Goal: Check status: Check status

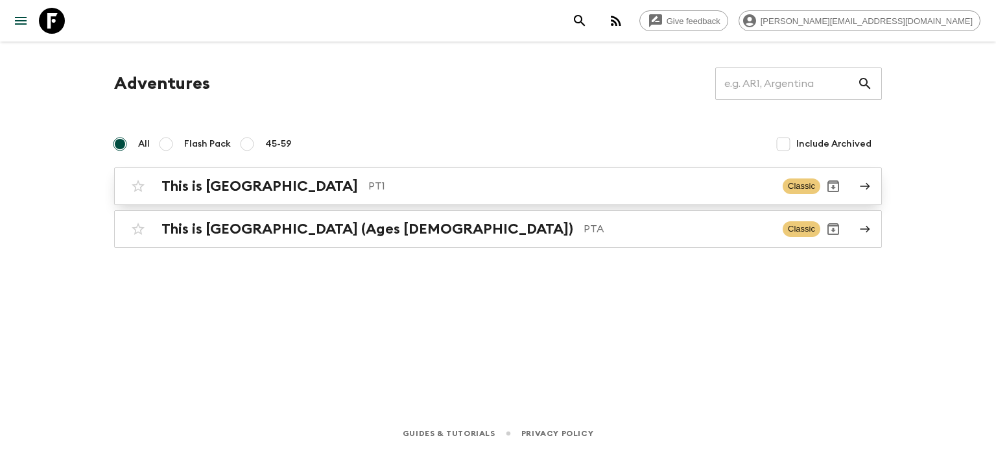
click at [416, 180] on p "PT1" at bounding box center [570, 186] width 404 height 16
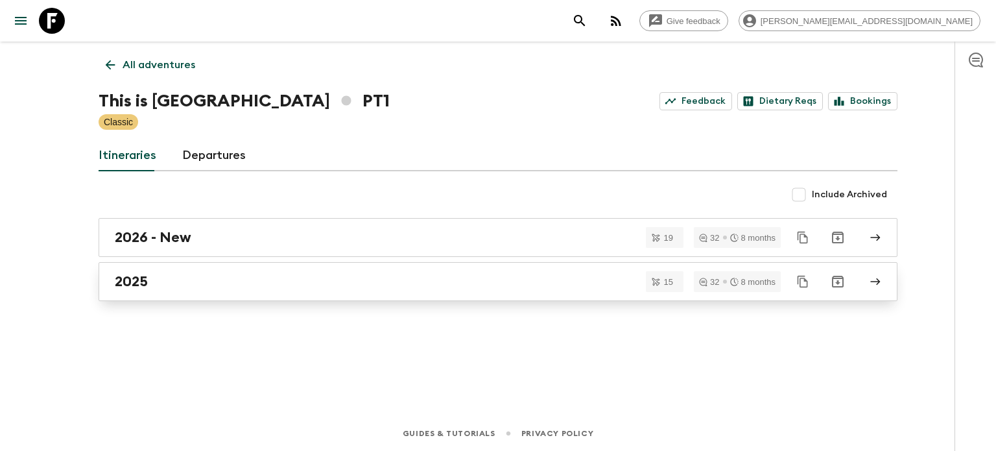
click at [322, 290] on link "2025" at bounding box center [498, 281] width 799 height 39
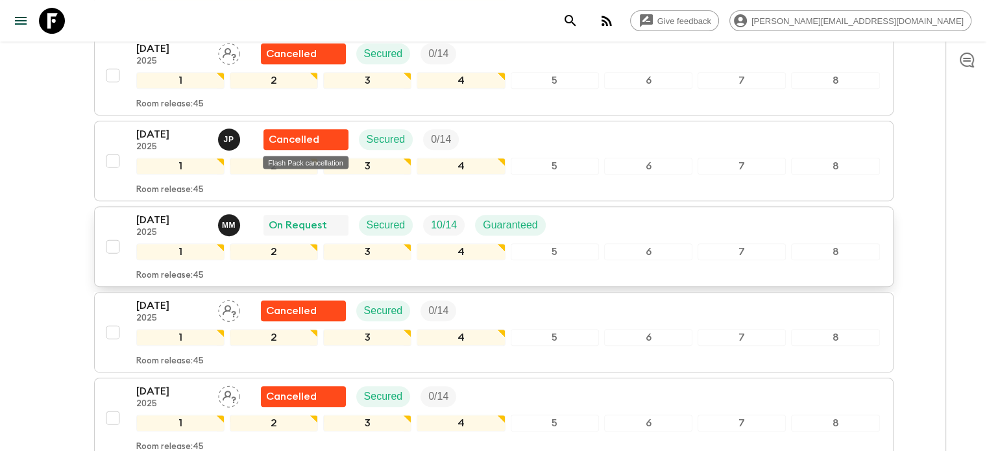
scroll to position [584, 0]
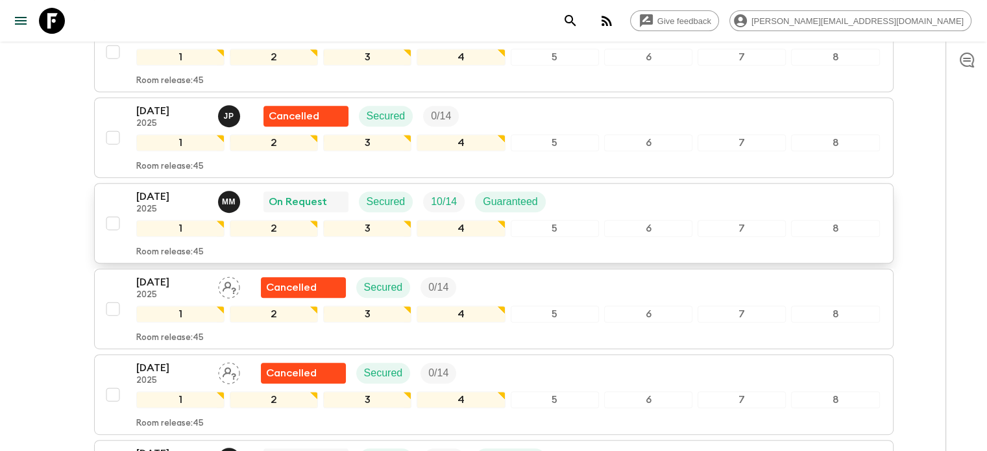
click at [599, 215] on div "[DATE] 2025 M M On Request Secured 10 / 14 Guaranteed 1 2 3 4 5 6 7 8 Room rele…" at bounding box center [507, 223] width 743 height 69
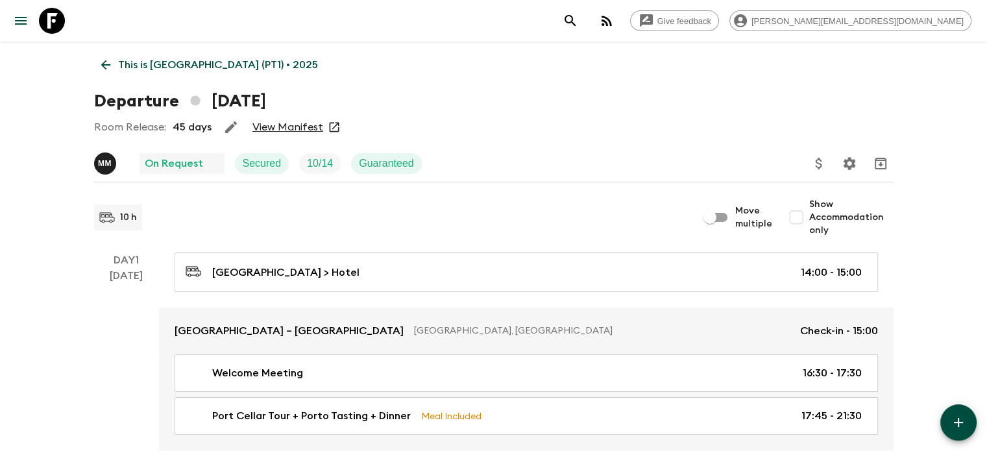
click at [306, 126] on link "View Manifest" at bounding box center [287, 127] width 71 height 13
